Goal: Find specific page/section: Find specific page/section

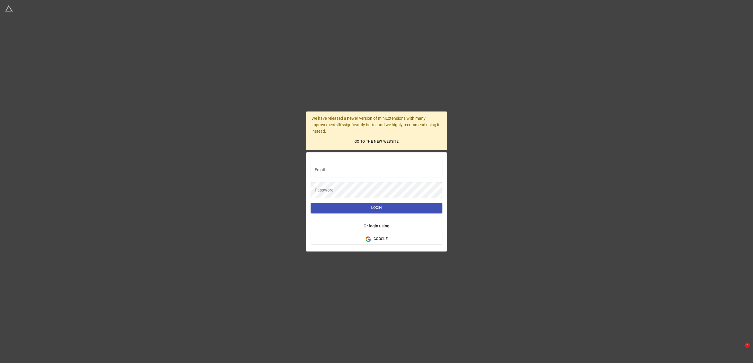
click at [371, 171] on input "text" at bounding box center [377, 170] width 132 height 16
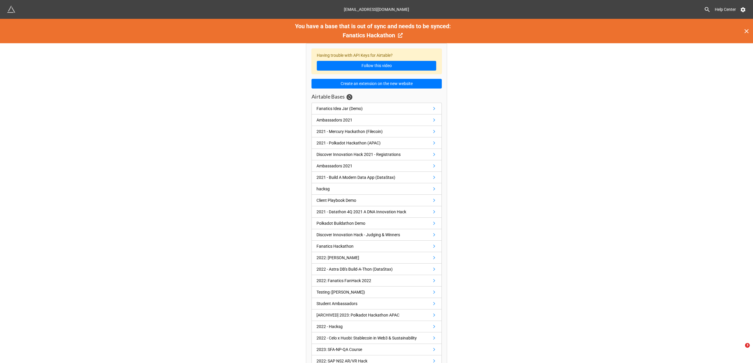
click at [743, 13] on div "Help Center" at bounding box center [577, 9] width 337 height 11
click at [744, 9] on icon at bounding box center [742, 9] width 5 height 5
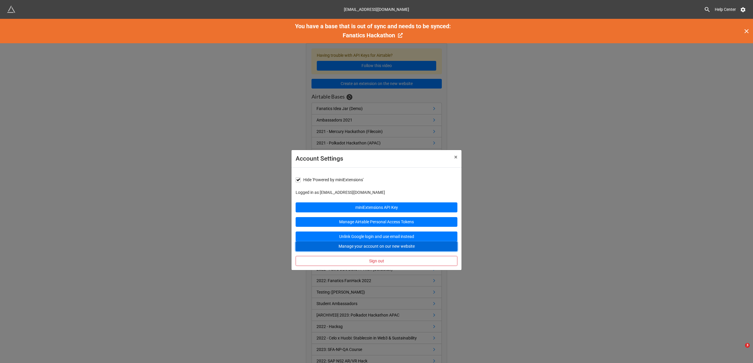
click at [428, 245] on button "Manage your account on our new website" at bounding box center [377, 246] width 162 height 10
